Goal: Check status: Check status

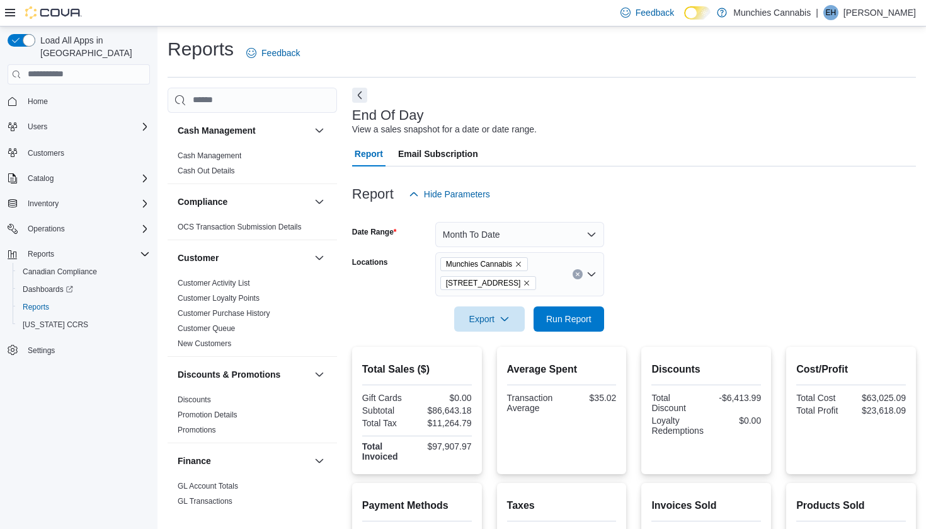
scroll to position [28, 0]
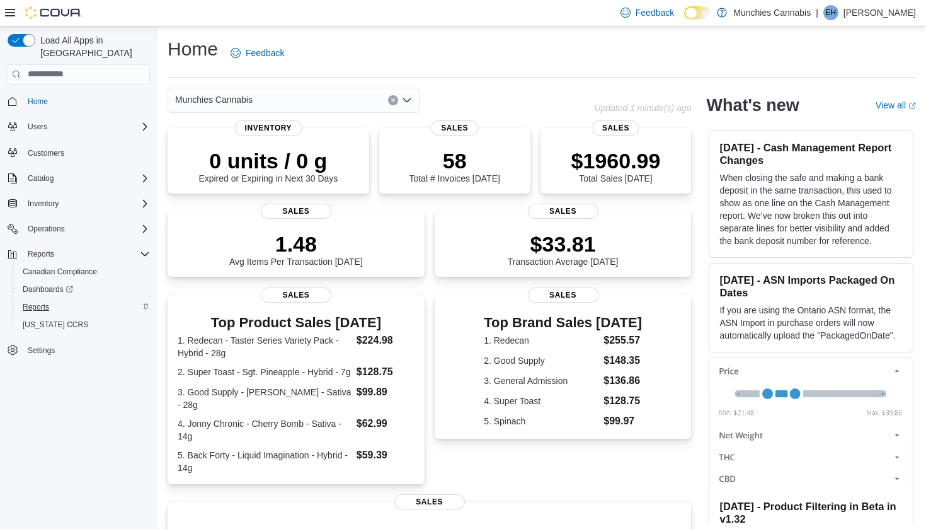
click at [40, 302] on span "Reports" at bounding box center [36, 307] width 26 height 10
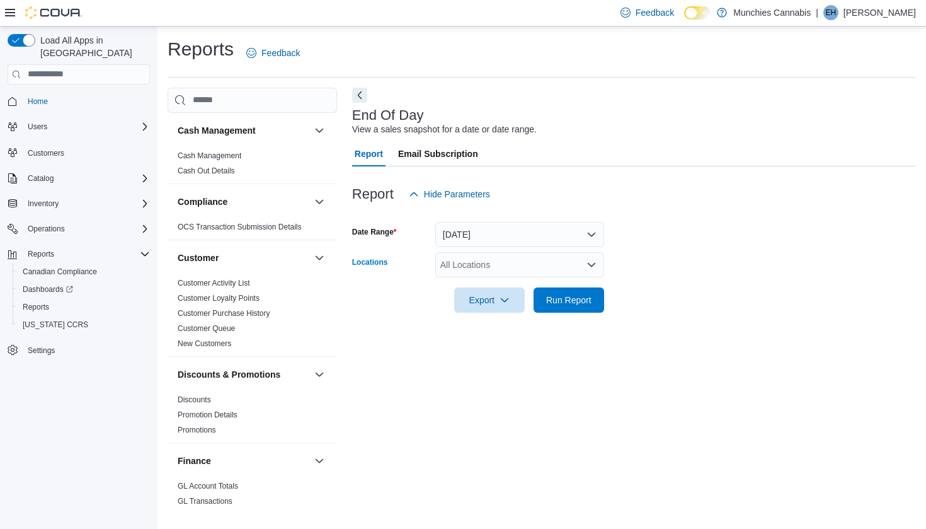
click at [584, 266] on div "All Locations" at bounding box center [519, 264] width 169 height 25
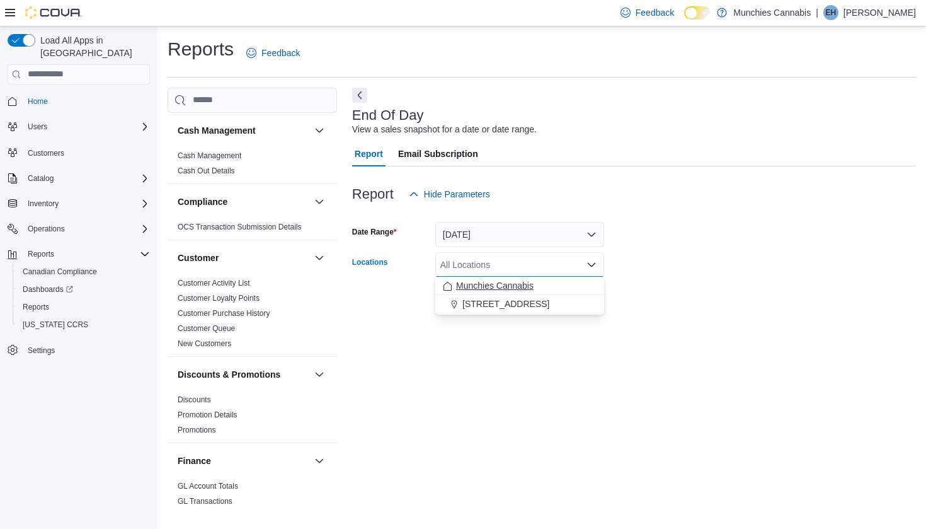
click at [538, 279] on div "Munchies Cannabis" at bounding box center [520, 285] width 154 height 13
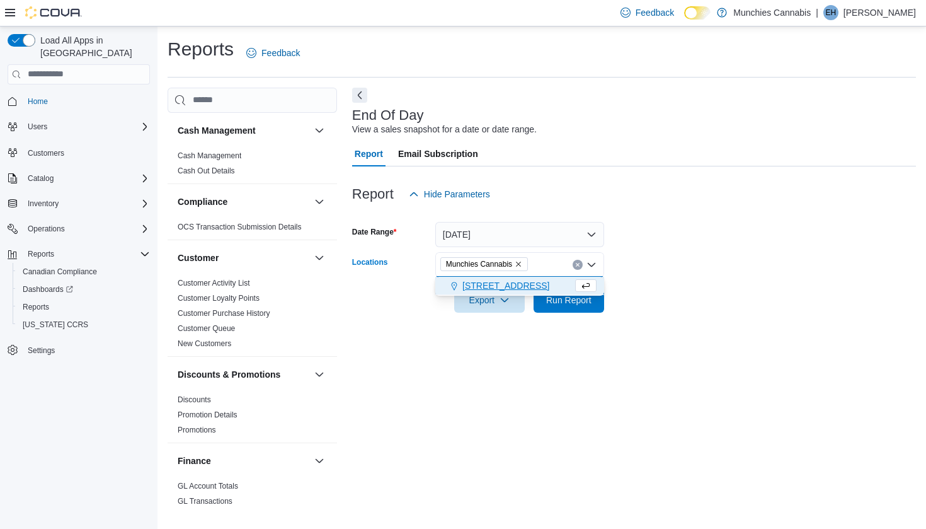
click at [507, 282] on span "[STREET_ADDRESS]" at bounding box center [506, 285] width 87 height 13
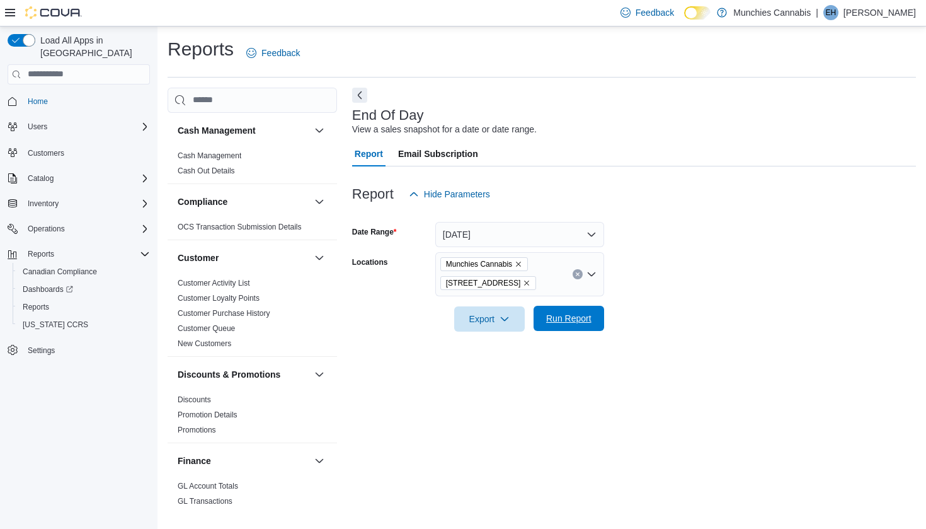
click at [575, 321] on span "Run Report" at bounding box center [568, 318] width 45 height 13
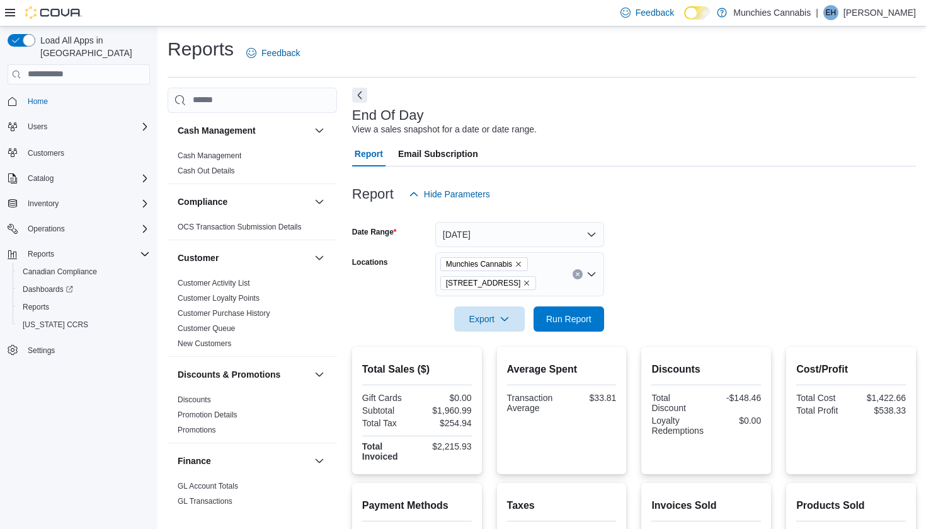
click at [555, 243] on button "[DATE]" at bounding box center [519, 234] width 169 height 25
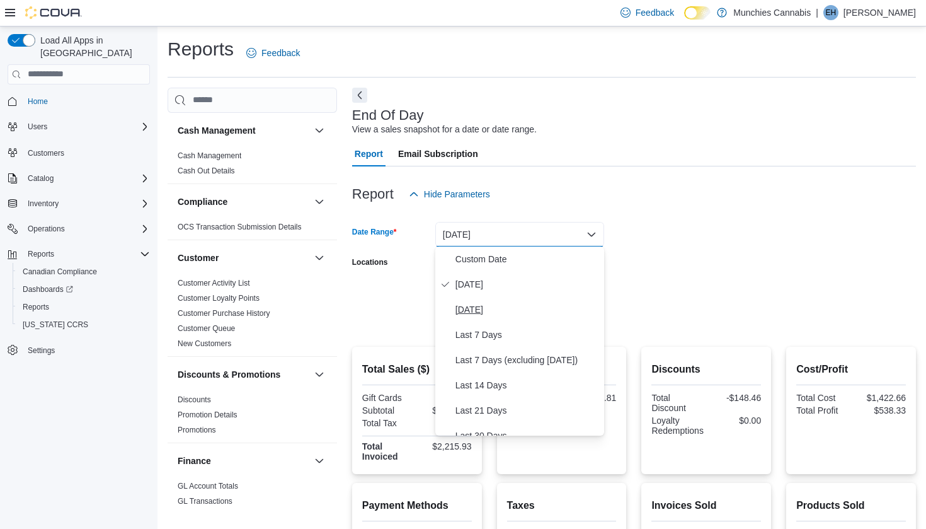
click at [481, 309] on span "Yesterday" at bounding box center [528, 309] width 144 height 15
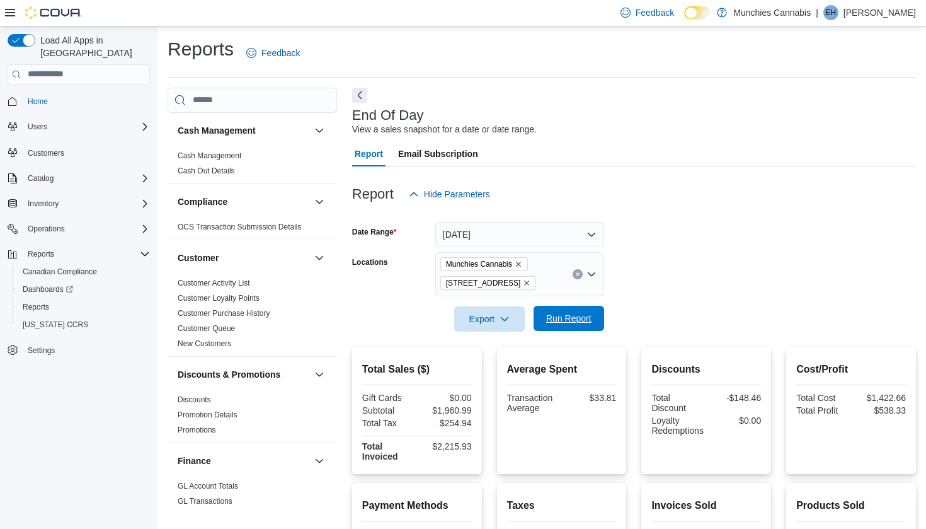
click at [572, 311] on span "Run Report" at bounding box center [568, 318] width 55 height 25
click at [646, 229] on form "Date Range Yesterday Locations Munchies Cannabis 131 Beechwood Ave Export Run R…" at bounding box center [634, 269] width 564 height 125
click at [684, 89] on div "End Of Day View a sales snapshot for a date or date range. Report Email Subscri…" at bounding box center [634, 457] width 564 height 739
click at [690, 81] on div "Reports Feedback Cash Management Cash Management Cash Out Details Compliance OC…" at bounding box center [542, 432] width 749 height 790
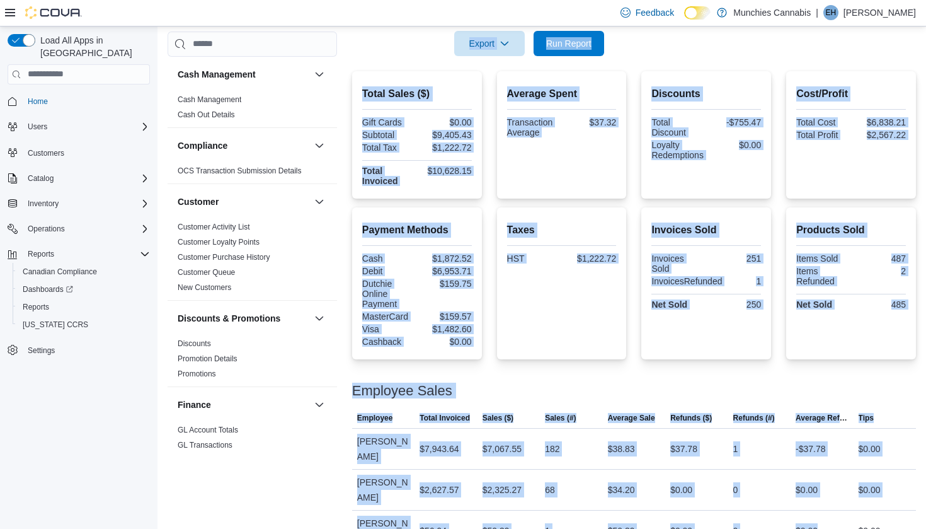
scroll to position [292, 0]
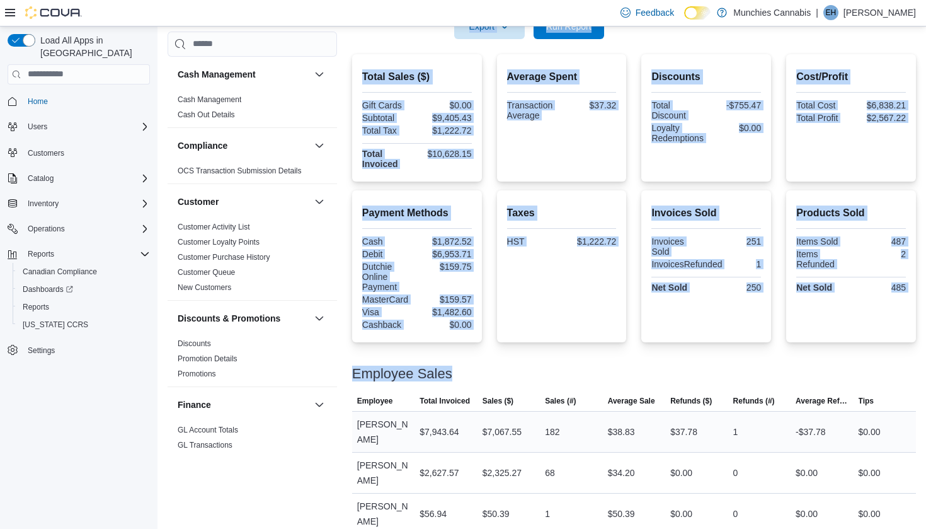
drag, startPoint x: 348, startPoint y: 89, endPoint x: 698, endPoint y: 427, distance: 486.7
click at [845, 528] on div "Reports Feedback Cash Management Cash Management Cash Out Details Compliance OC…" at bounding box center [542, 139] width 769 height 810
click at [631, 351] on div at bounding box center [634, 358] width 564 height 15
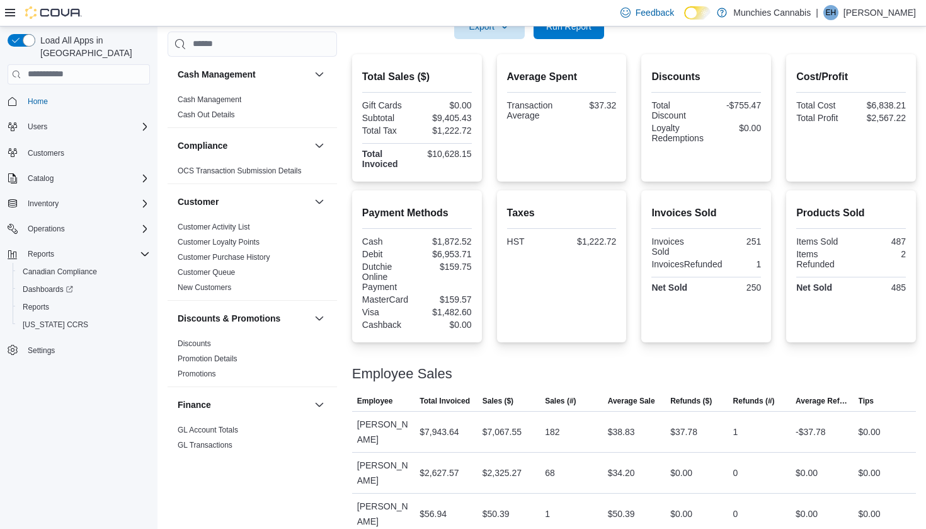
click at [611, 357] on div at bounding box center [634, 358] width 564 height 15
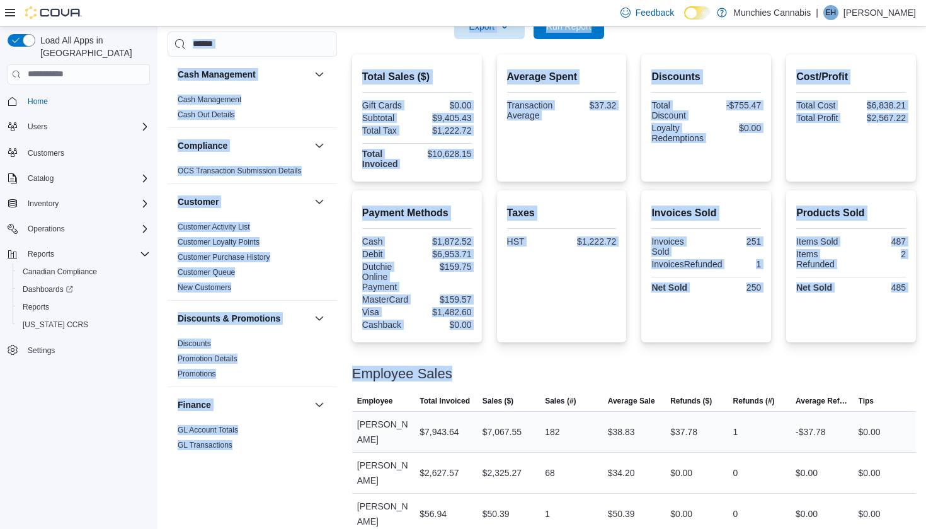
drag, startPoint x: 168, startPoint y: 50, endPoint x: 872, endPoint y: 425, distance: 797.3
click at [925, 528] on div "Reports Feedback Cash Management Cash Management Cash Out Details Compliance OC…" at bounding box center [542, 139] width 769 height 810
click at [635, 84] on div "Total Sales ($) Gift Cards $0.00 Subtotal $9,405.43 Total Tax $1,222.72 Total I…" at bounding box center [634, 117] width 564 height 127
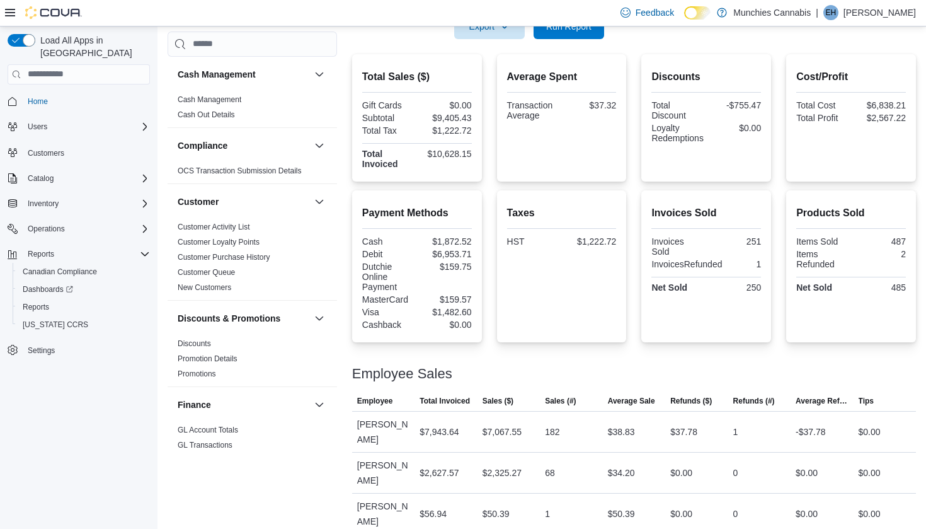
scroll to position [0, 0]
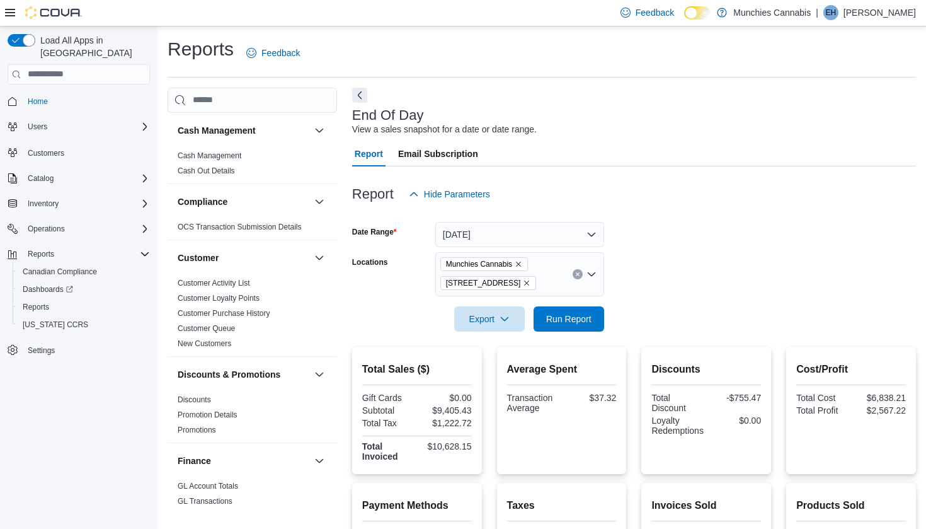
click at [740, 91] on div "End Of Day View a sales snapshot for a date or date range. Report Email Subscri…" at bounding box center [634, 457] width 564 height 739
click at [729, 88] on div "End Of Day View a sales snapshot for a date or date range. Report Email Subscri…" at bounding box center [634, 457] width 564 height 739
click at [725, 86] on div "Reports Feedback Cash Management Cash Management Cash Out Details Compliance OC…" at bounding box center [542, 432] width 749 height 790
click at [723, 95] on div "End Of Day View a sales snapshot for a date or date range. Report Email Subscri…" at bounding box center [634, 457] width 564 height 739
click at [724, 94] on div "End Of Day View a sales snapshot for a date or date range. Report Email Subscri…" at bounding box center [634, 457] width 564 height 739
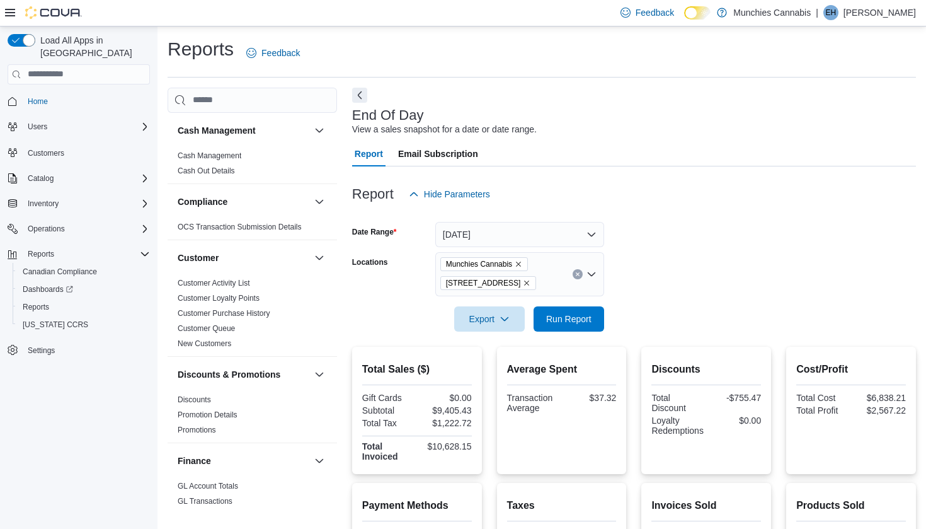
click at [743, 99] on div "End Of Day View a sales snapshot for a date or date range. Report Email Subscri…" at bounding box center [634, 457] width 564 height 739
click at [577, 232] on button "Yesterday" at bounding box center [519, 234] width 169 height 25
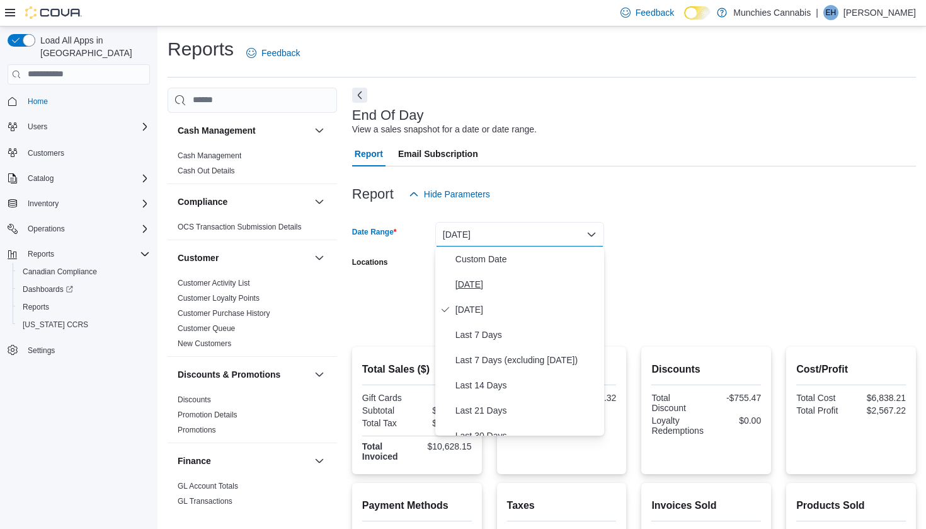
click at [473, 287] on span "[DATE]" at bounding box center [528, 284] width 144 height 15
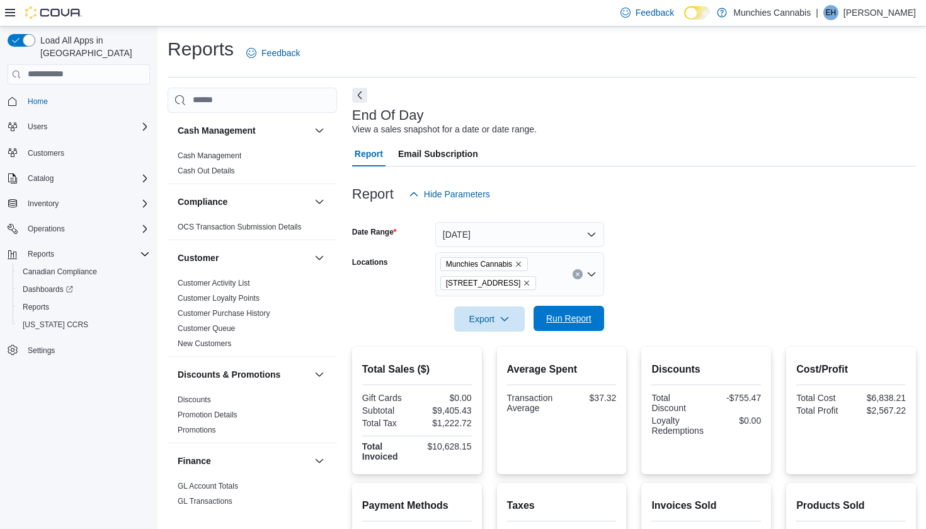
click at [568, 308] on span "Run Report" at bounding box center [568, 318] width 55 height 25
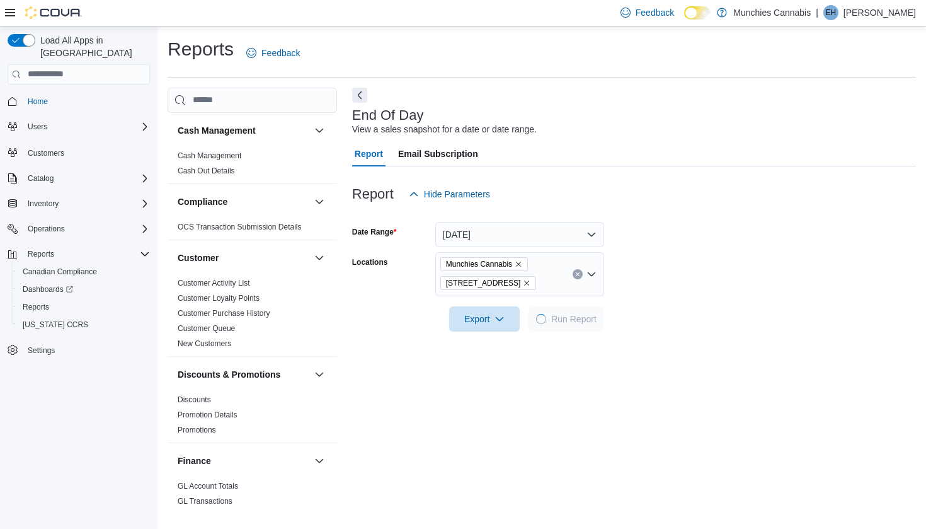
click at [662, 234] on form "Date Range Today Locations Munchies Cannabis 131 Beechwood Ave Export Run Report" at bounding box center [634, 269] width 564 height 125
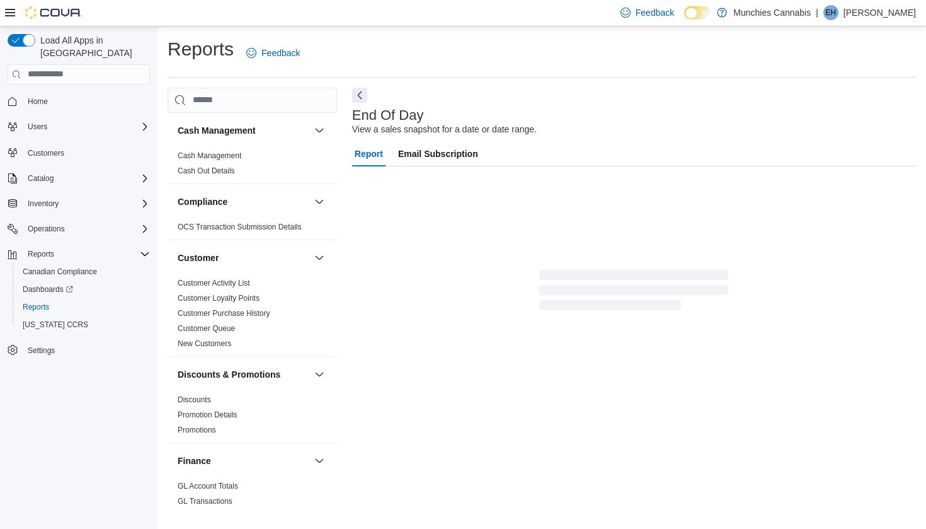
scroll to position [28, 0]
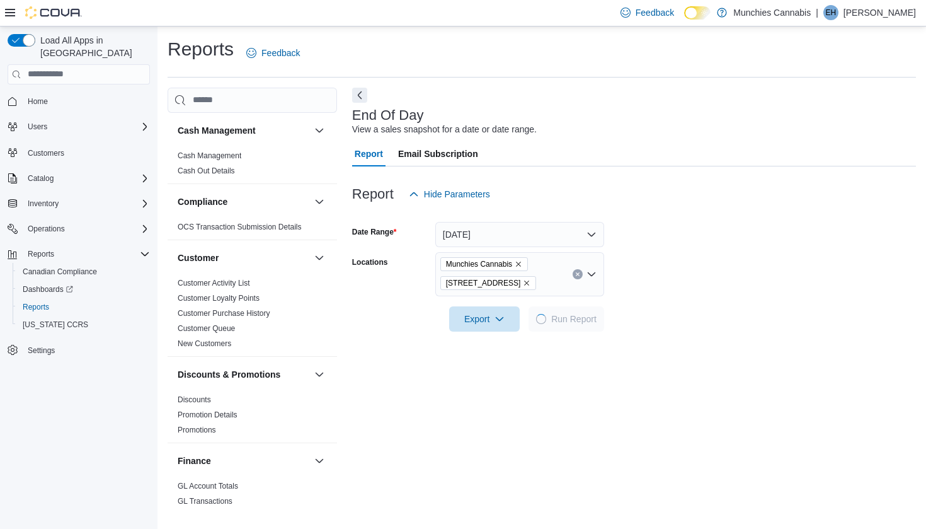
scroll to position [28, 0]
